Goal: Submit feedback/report problem

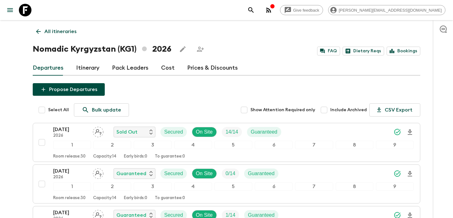
click at [271, 9] on icon "button" at bounding box center [268, 10] width 5 height 5
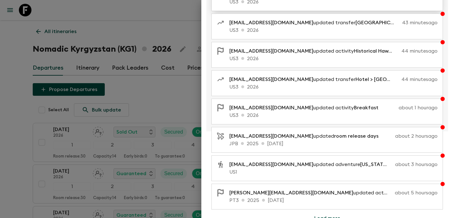
scroll to position [124, 0]
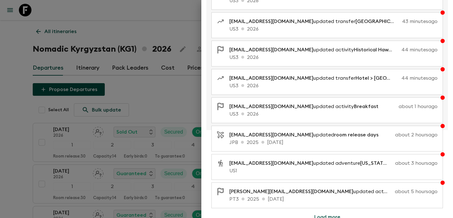
click at [191, 87] on div at bounding box center [226, 109] width 453 height 218
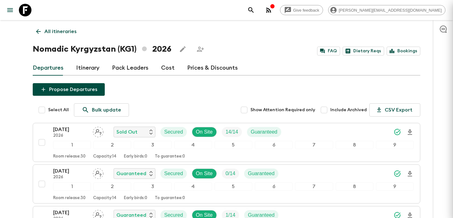
scroll to position [0, 0]
click at [271, 10] on icon "button" at bounding box center [268, 10] width 5 height 5
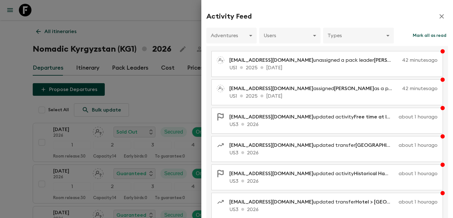
click at [145, 56] on div at bounding box center [226, 109] width 453 height 218
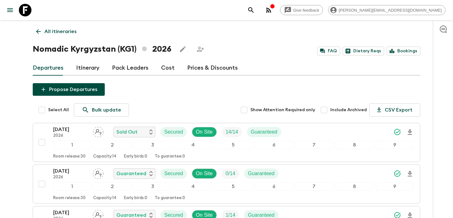
click at [272, 11] on icon "button" at bounding box center [269, 10] width 8 height 8
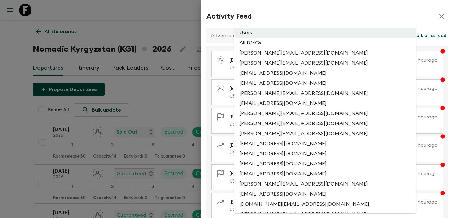
click at [285, 45] on li "All DMCs" at bounding box center [324, 43] width 181 height 10
type input "EXTERNAL_ONLY"
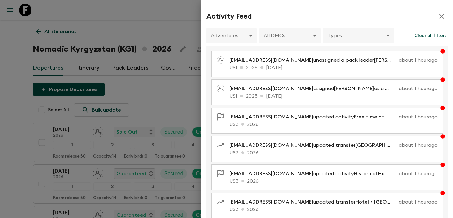
click at [146, 65] on div at bounding box center [226, 109] width 453 height 218
